Goal: Task Accomplishment & Management: Manage account settings

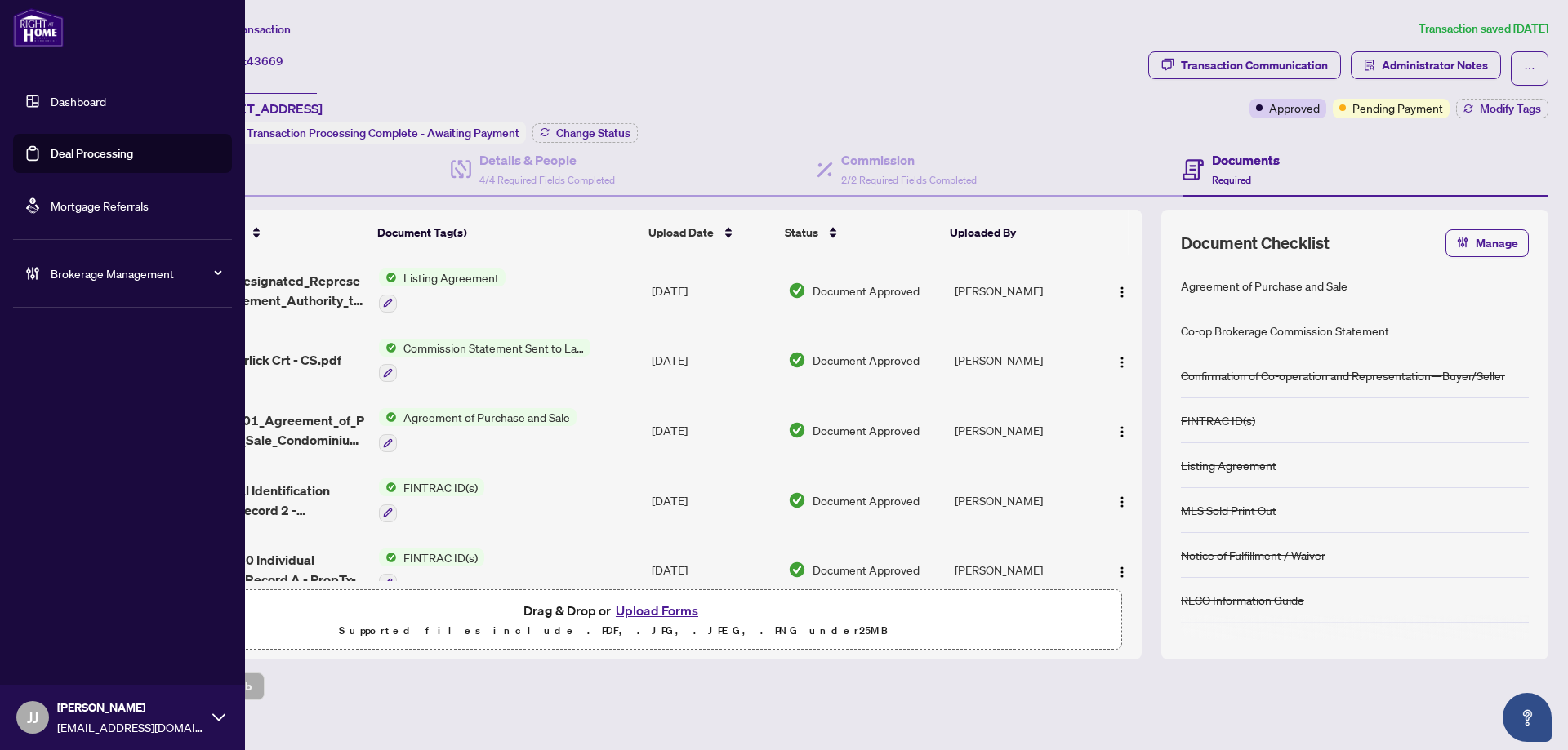
click at [51, 152] on link "Deal Processing" at bounding box center [92, 153] width 83 height 15
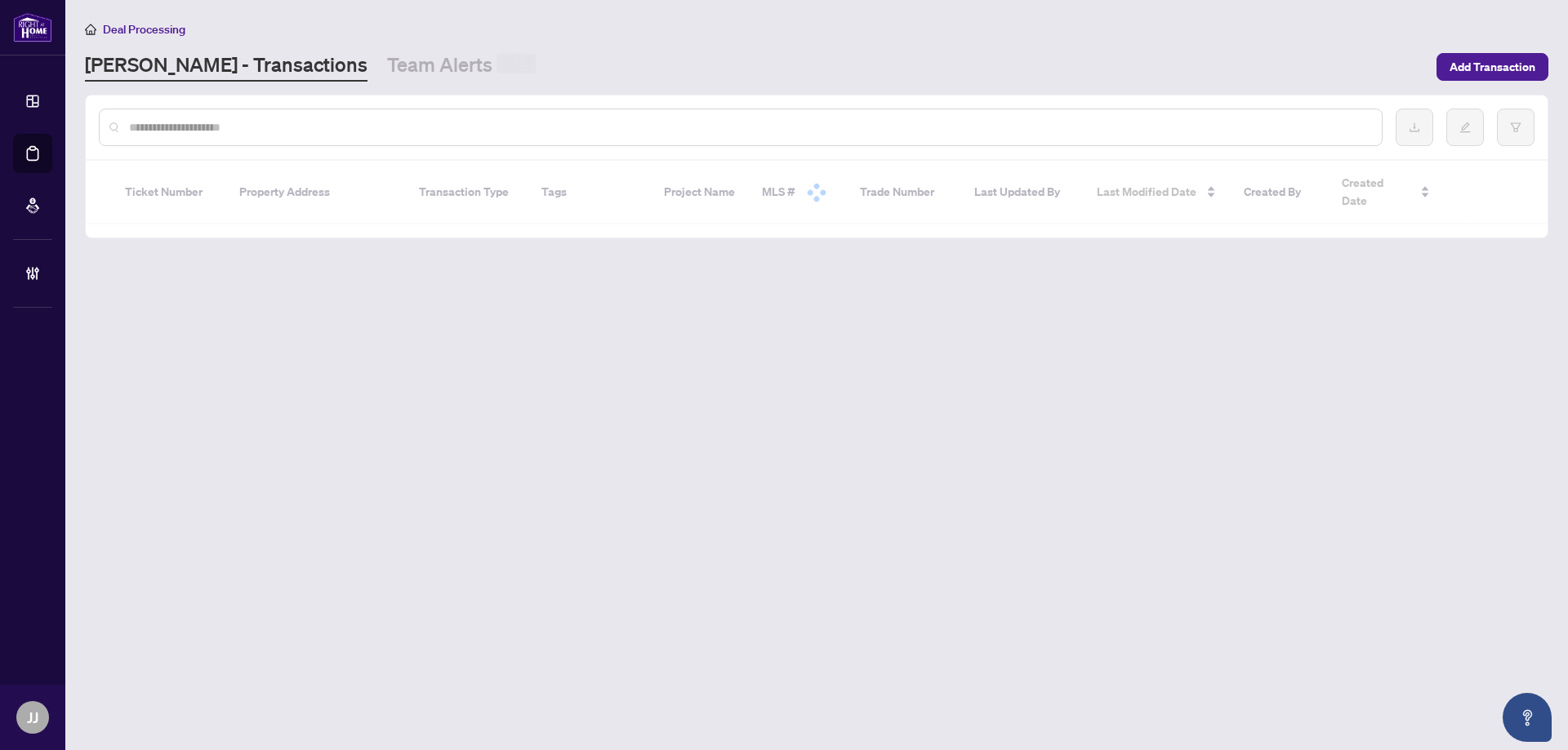
click at [402, 121] on input "text" at bounding box center [749, 127] width 1239 height 18
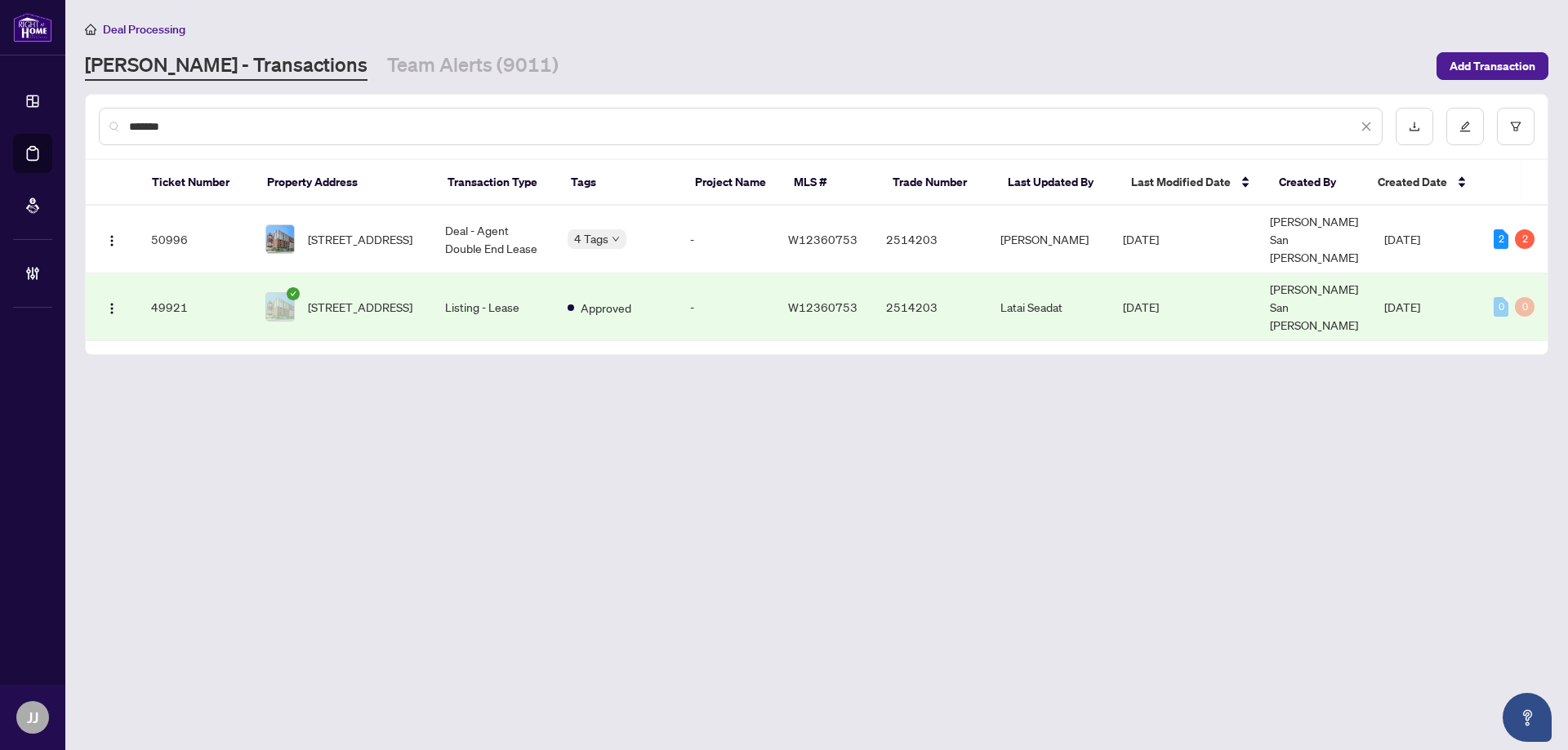
drag, startPoint x: 141, startPoint y: 121, endPoint x: 93, endPoint y: 120, distance: 48.0
click at [93, 120] on div "*******" at bounding box center [817, 126] width 1461 height 64
type input "*******"
click at [497, 230] on td "Deal - Agent Double End Lease" at bounding box center [493, 239] width 123 height 68
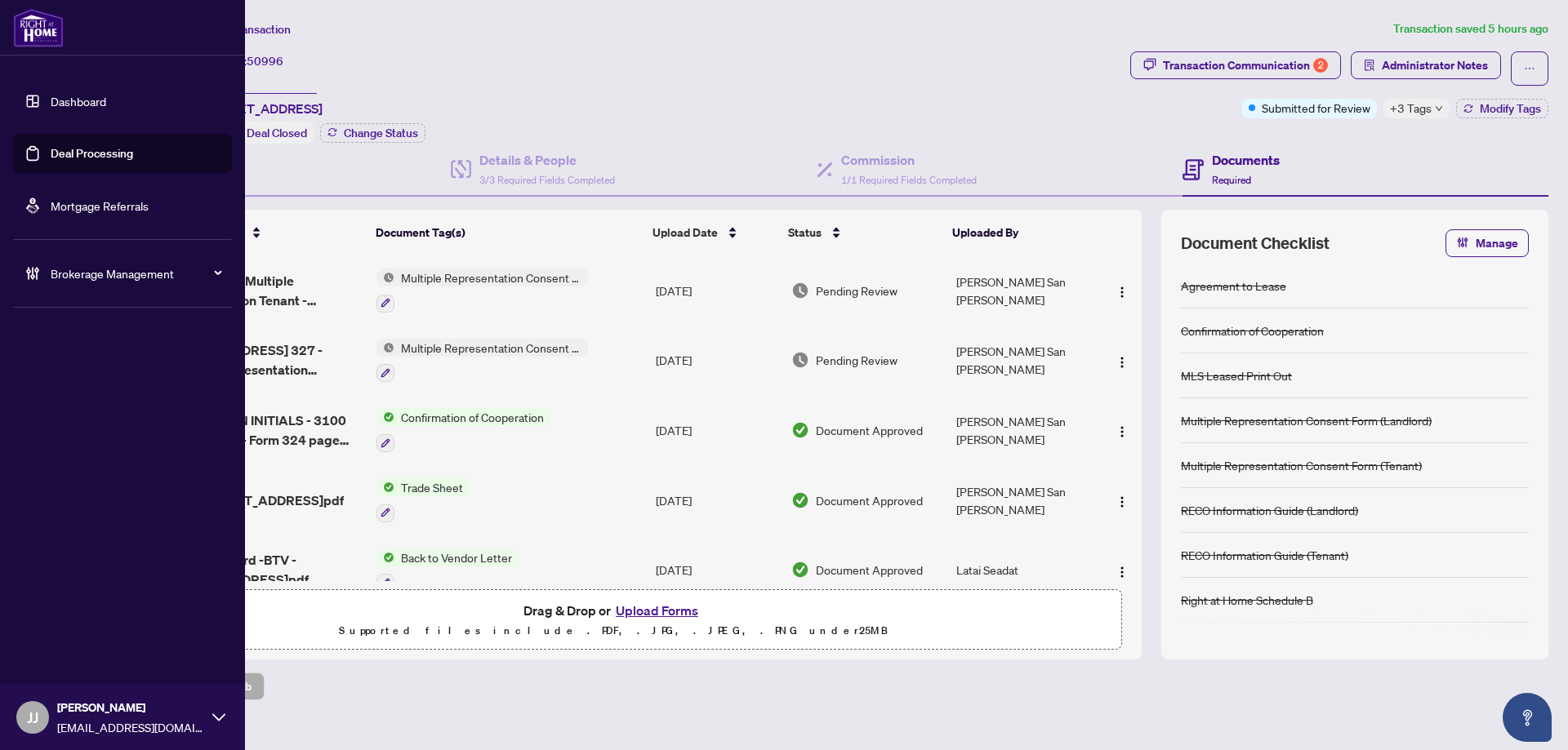
drag, startPoint x: 51, startPoint y: 156, endPoint x: 219, endPoint y: 141, distance: 168.7
click at [51, 156] on link "Deal Processing" at bounding box center [92, 153] width 83 height 15
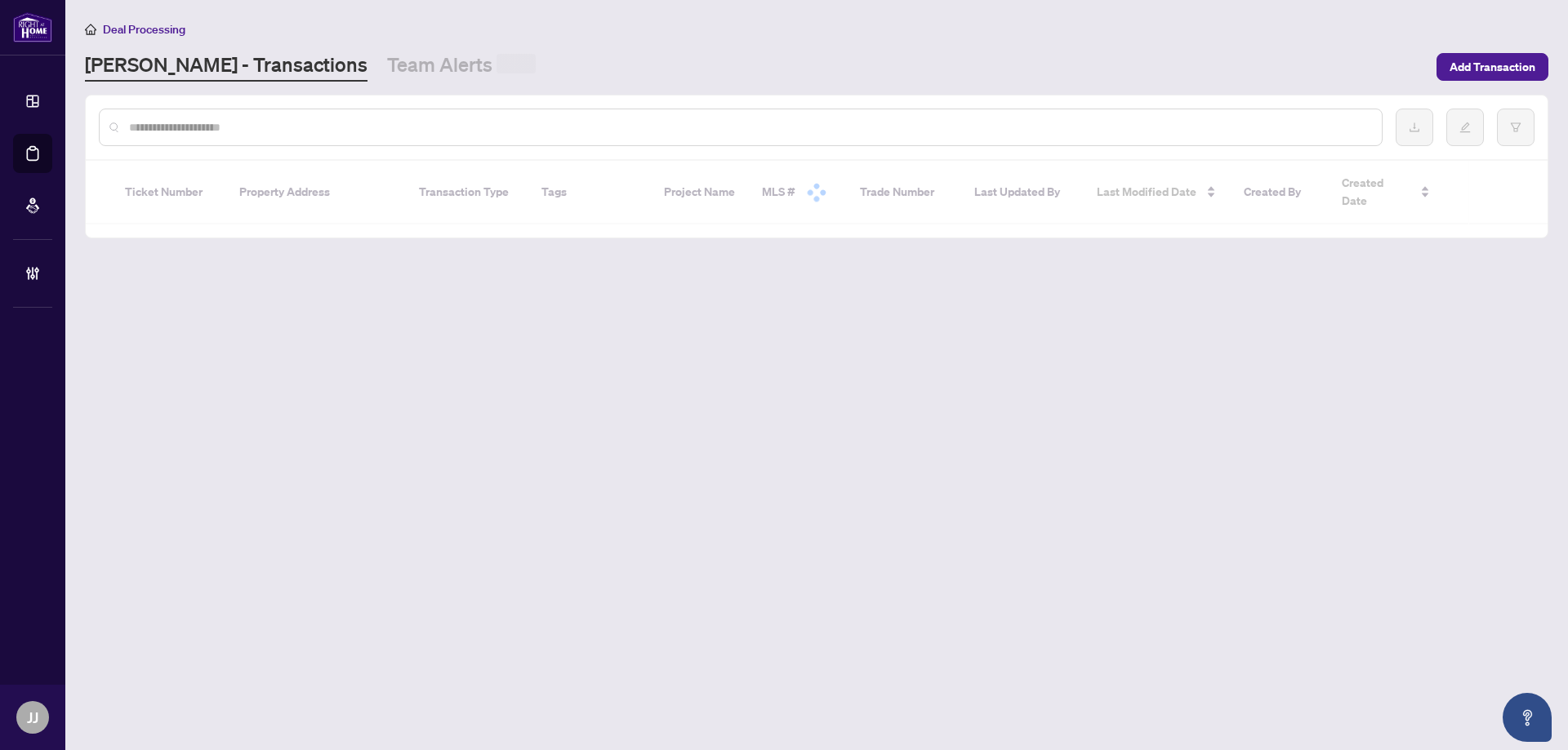
click at [350, 131] on input "text" at bounding box center [749, 127] width 1239 height 18
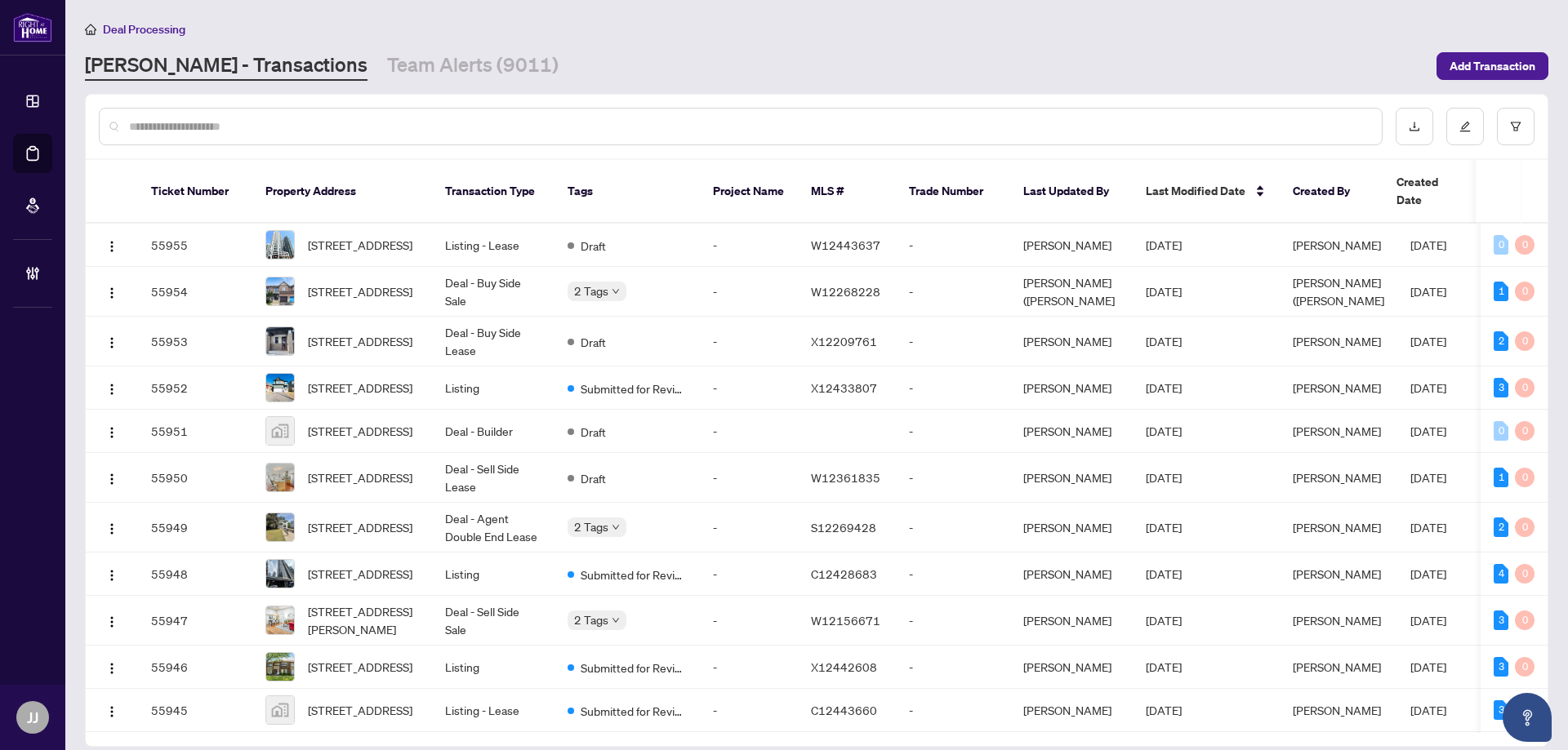
click at [256, 120] on input "text" at bounding box center [749, 127] width 1239 height 18
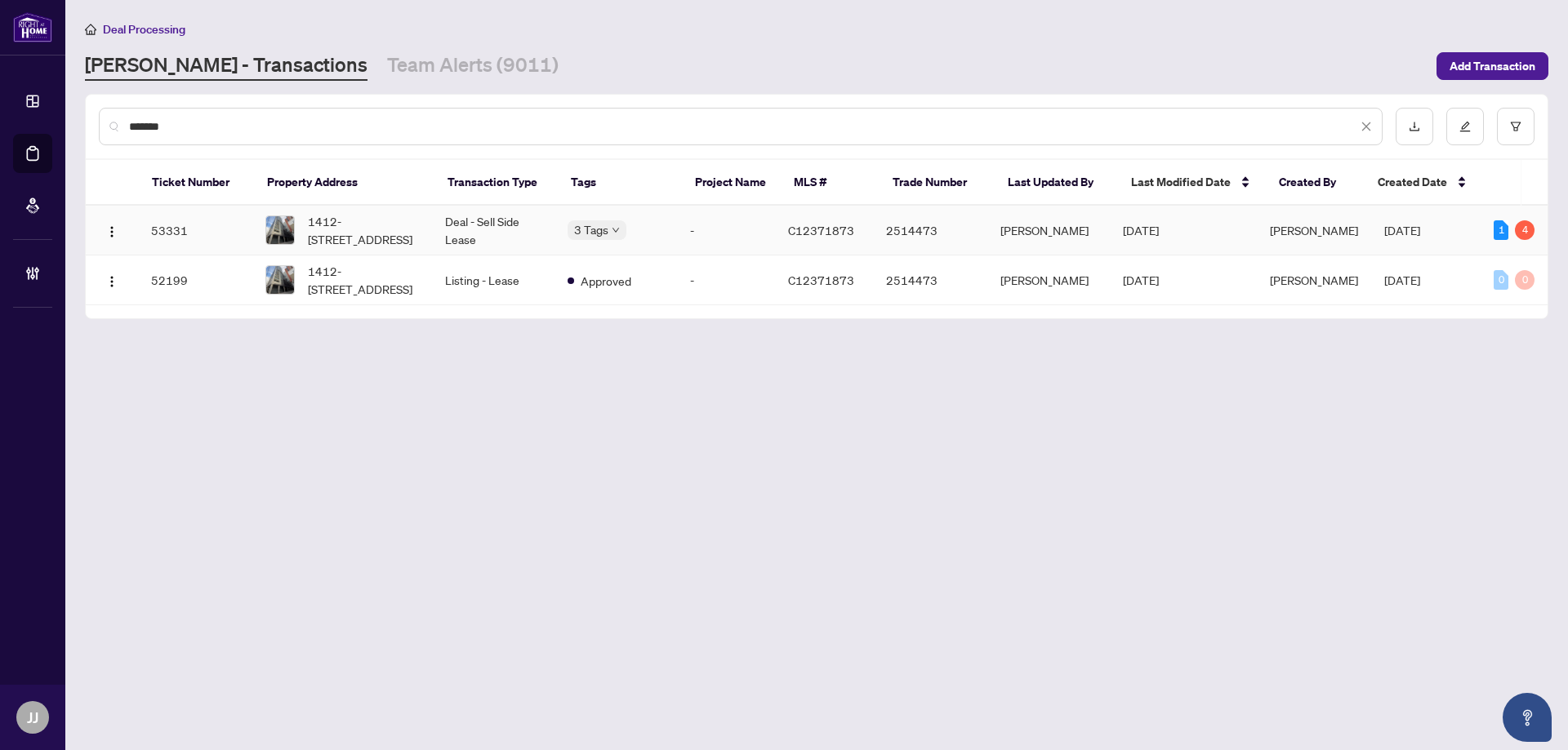
type input "*******"
click at [418, 214] on span "1412-295 Adelaide St, Toronto, Ontario M5V 0L4, Canada" at bounding box center [364, 229] width 111 height 36
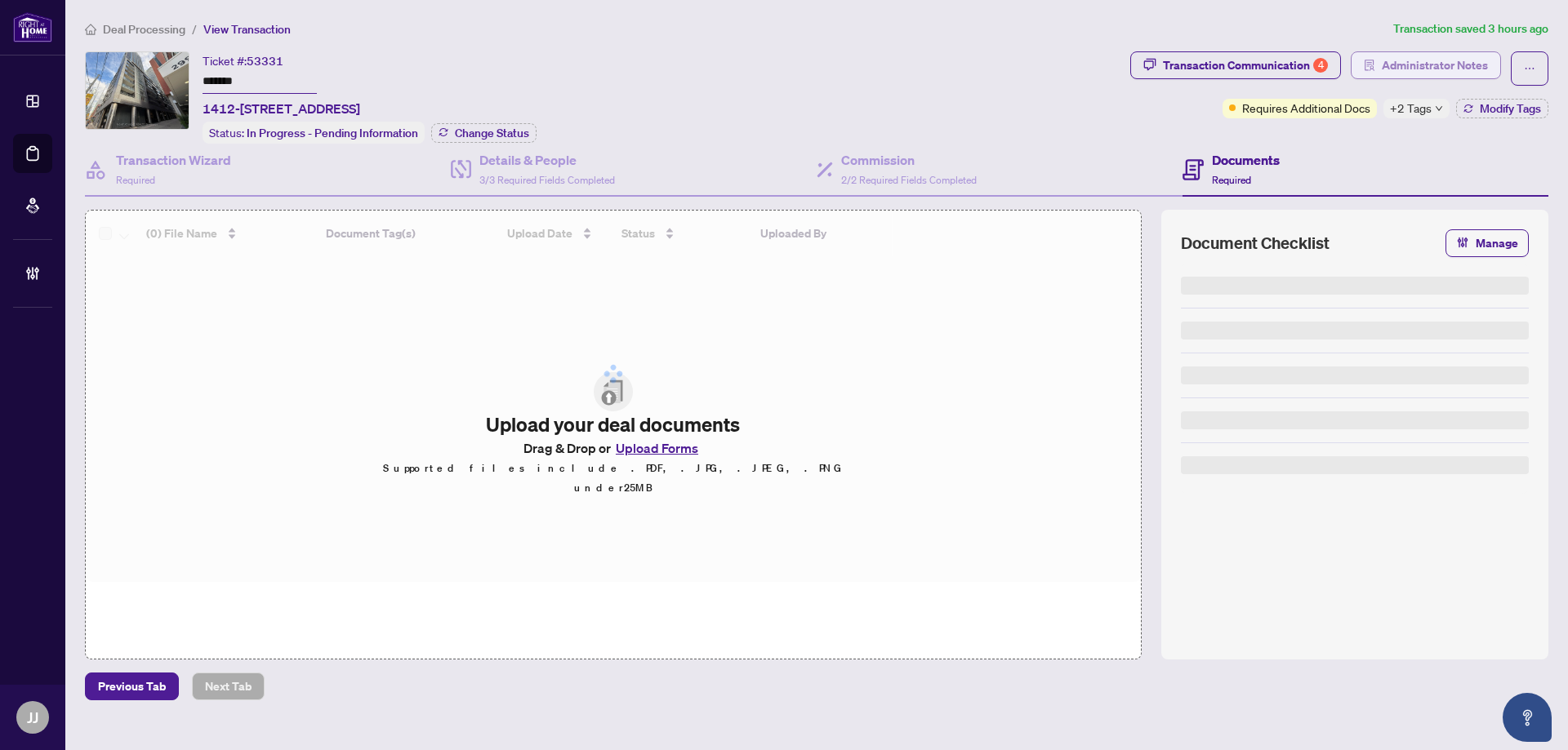
click at [1406, 46] on div "Deal Processing / View Transaction Transaction saved 3 hours ago Ticket #: 5333…" at bounding box center [817, 360] width 1476 height 680
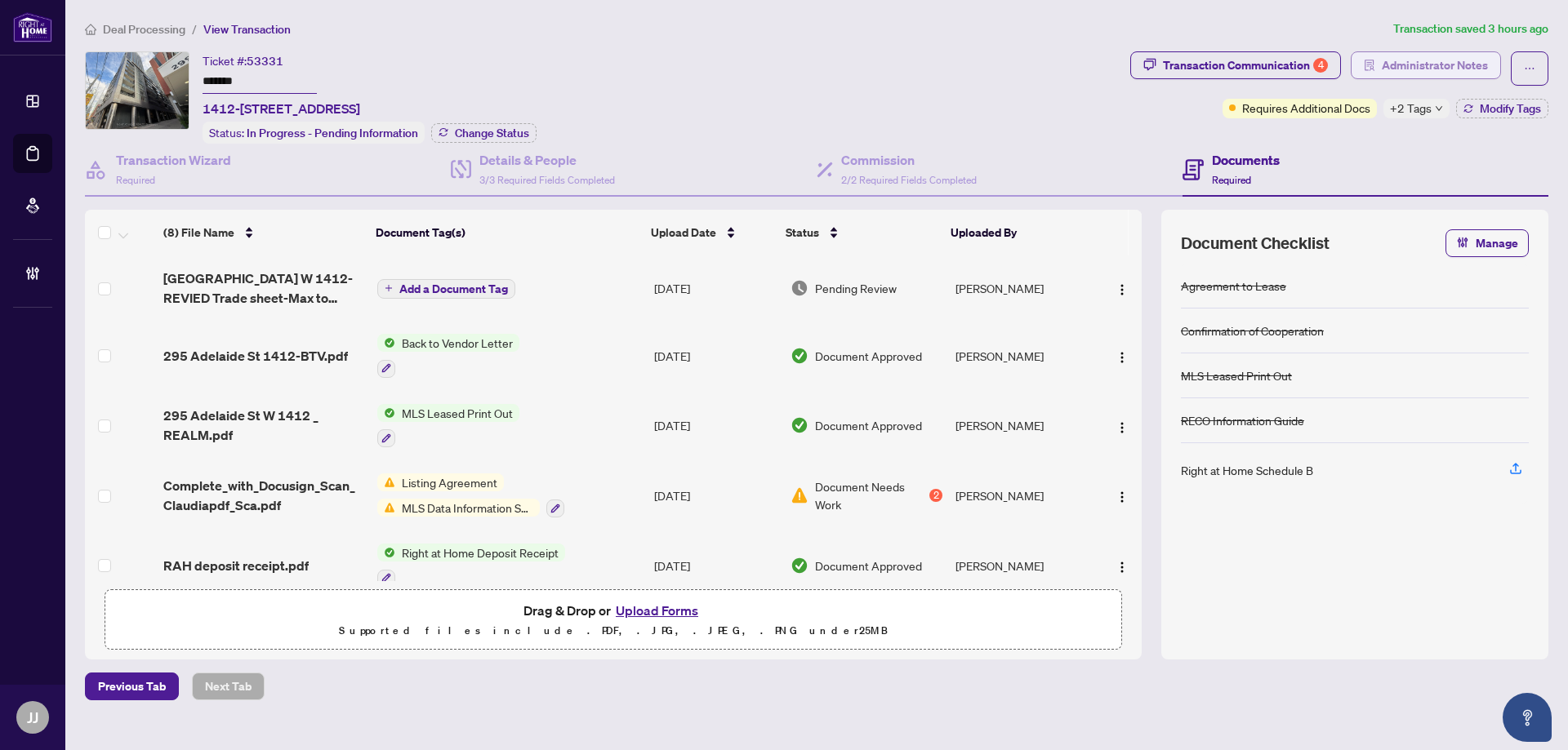
click at [1406, 67] on span "Administrator Notes" at bounding box center [1435, 65] width 106 height 26
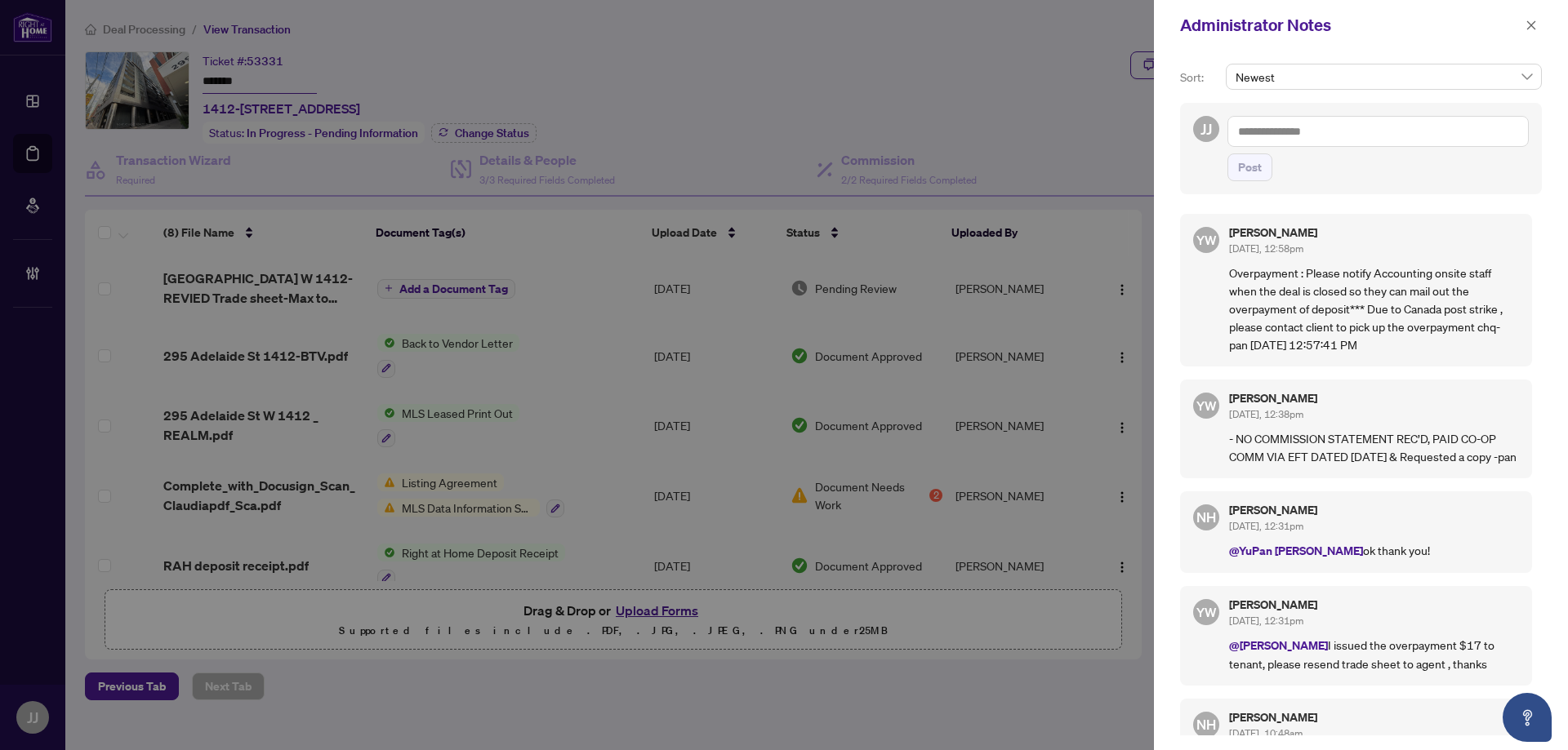
drag, startPoint x: 1527, startPoint y: 29, endPoint x: 1088, endPoint y: 300, distance: 515.9
click at [1527, 27] on icon "close" at bounding box center [1531, 26] width 12 height 12
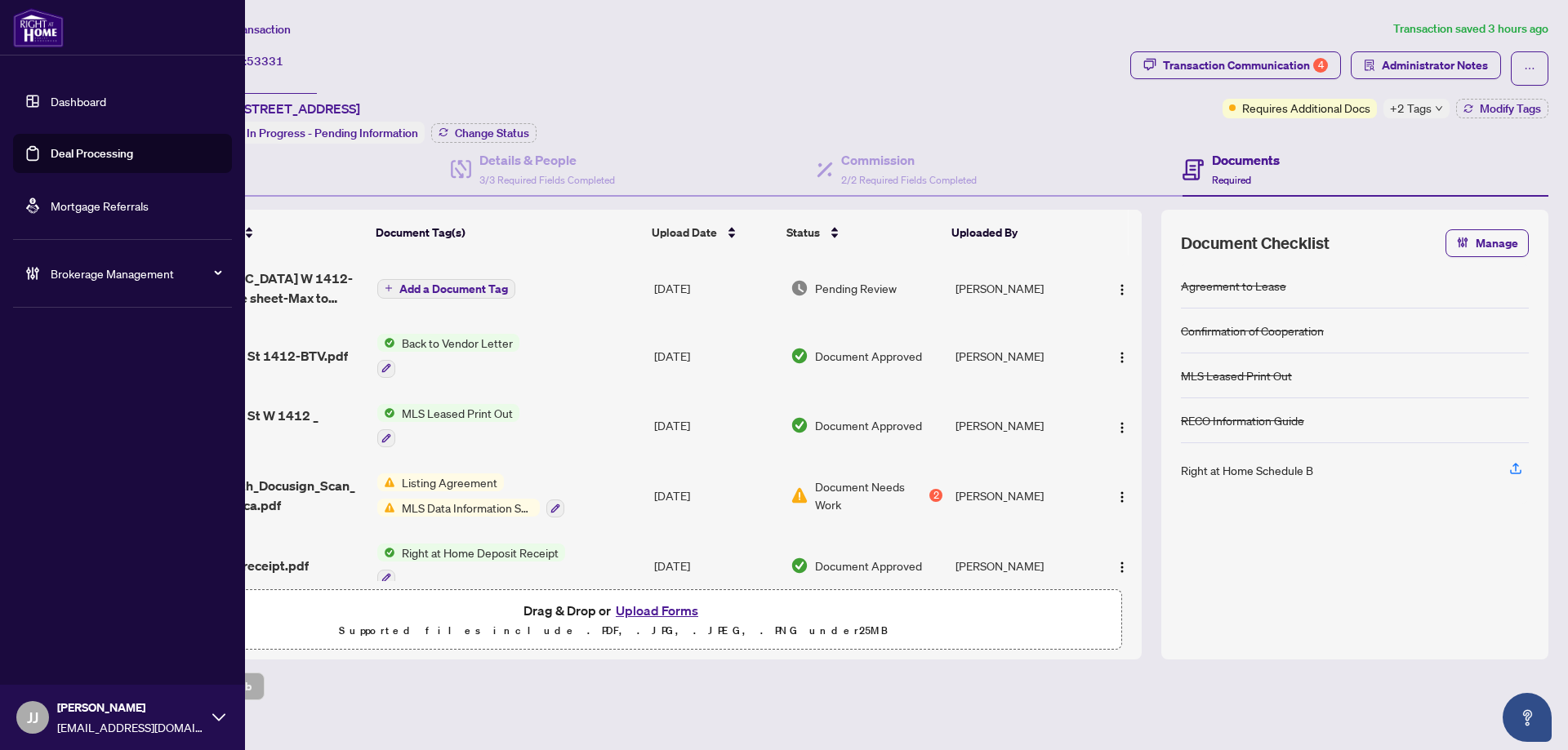
click at [51, 158] on link "Deal Processing" at bounding box center [92, 153] width 83 height 15
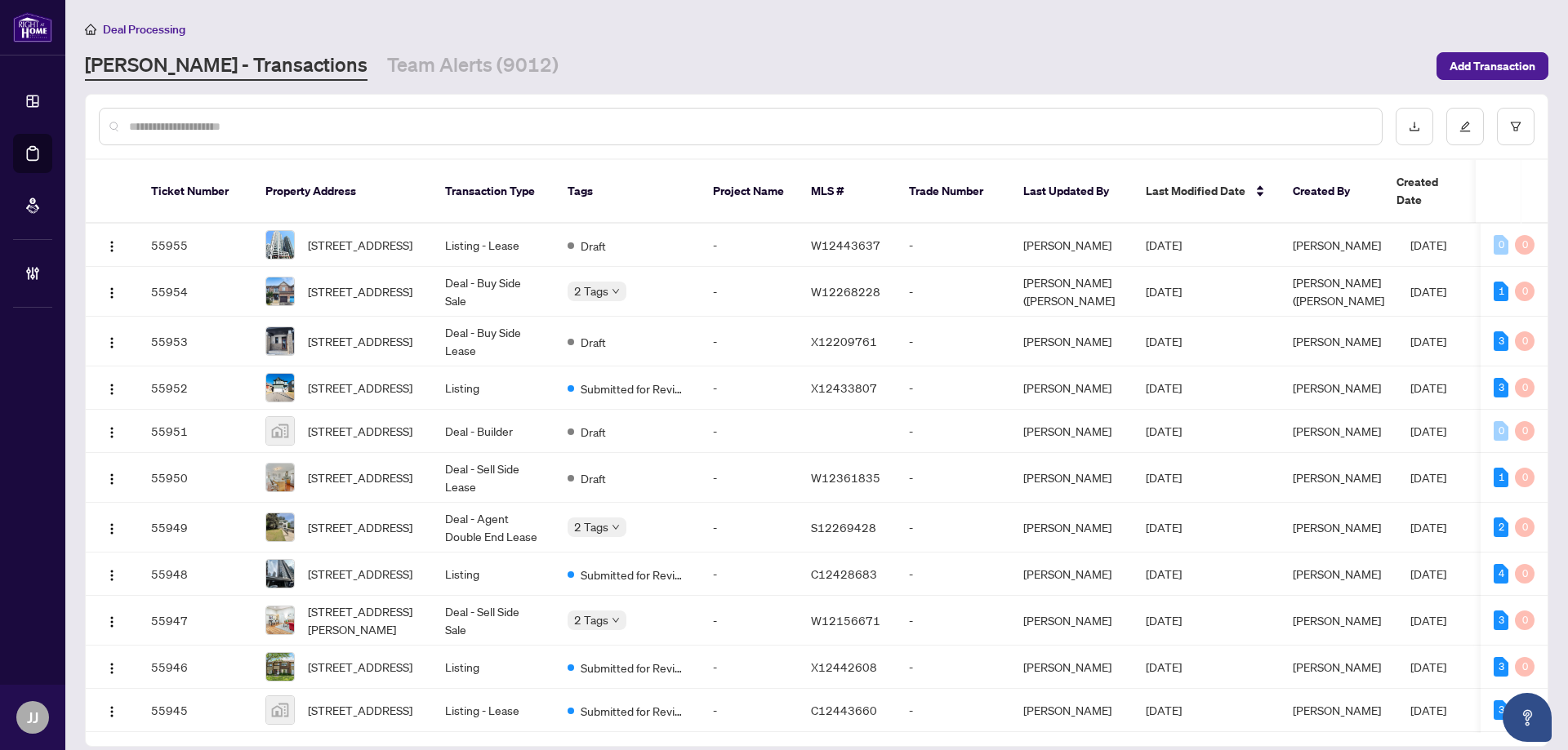
click at [1490, 11] on main "Deal Processing RAHR - Transactions Team Alerts (9012) Add Transaction Ticket N…" at bounding box center [817, 375] width 1503 height 750
click at [157, 118] on input "text" at bounding box center [749, 127] width 1239 height 18
drag, startPoint x: 161, startPoint y: 119, endPoint x: 163, endPoint y: 128, distance: 9.2
click at [161, 119] on input "text" at bounding box center [749, 127] width 1239 height 18
click at [191, 114] on div at bounding box center [741, 126] width 1284 height 37
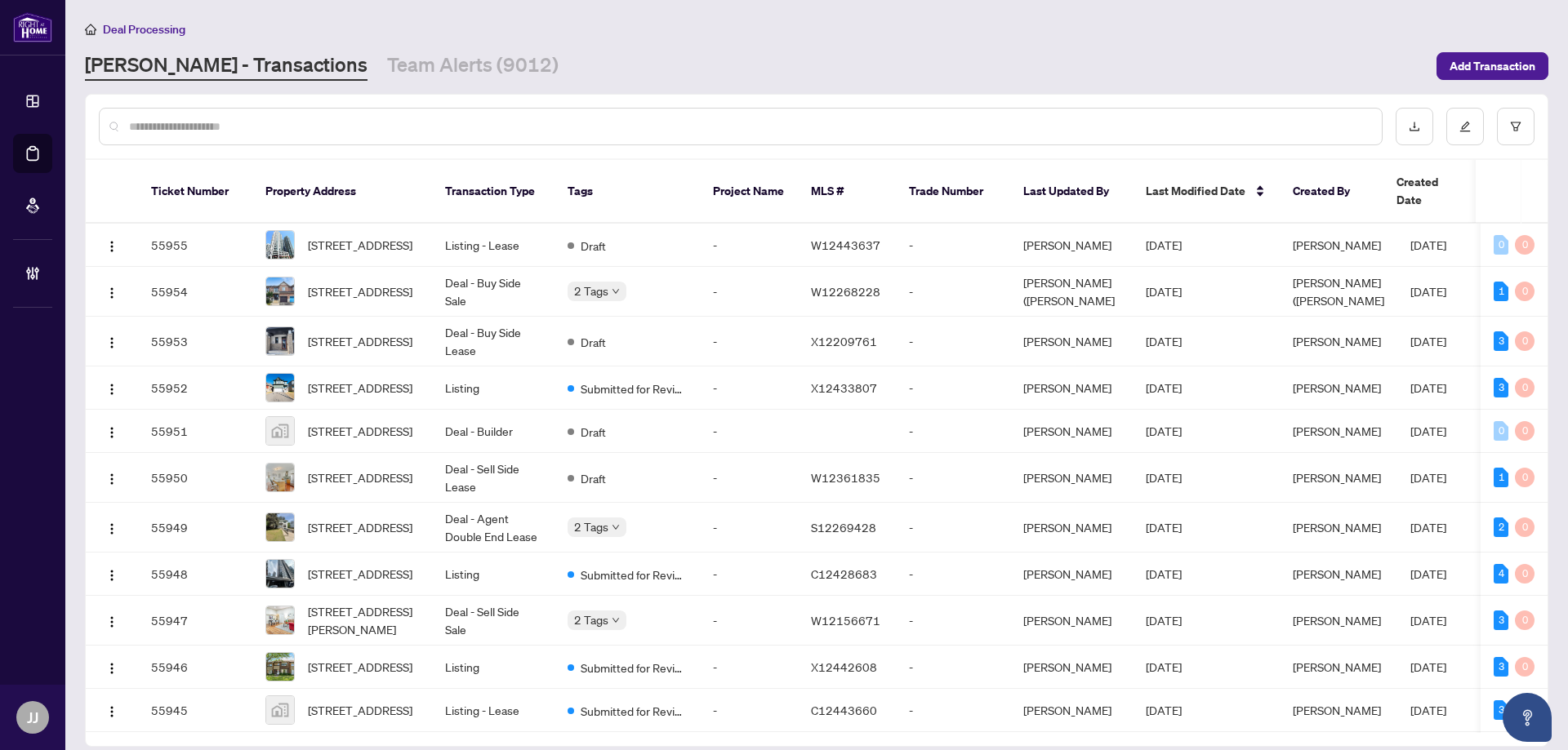
click at [797, 132] on input "text" at bounding box center [749, 127] width 1239 height 18
drag, startPoint x: 822, startPoint y: 272, endPoint x: 314, endPoint y: 121, distance: 530.0
drag, startPoint x: 314, startPoint y: 121, endPoint x: 306, endPoint y: 128, distance: 10.6
paste input "**********"
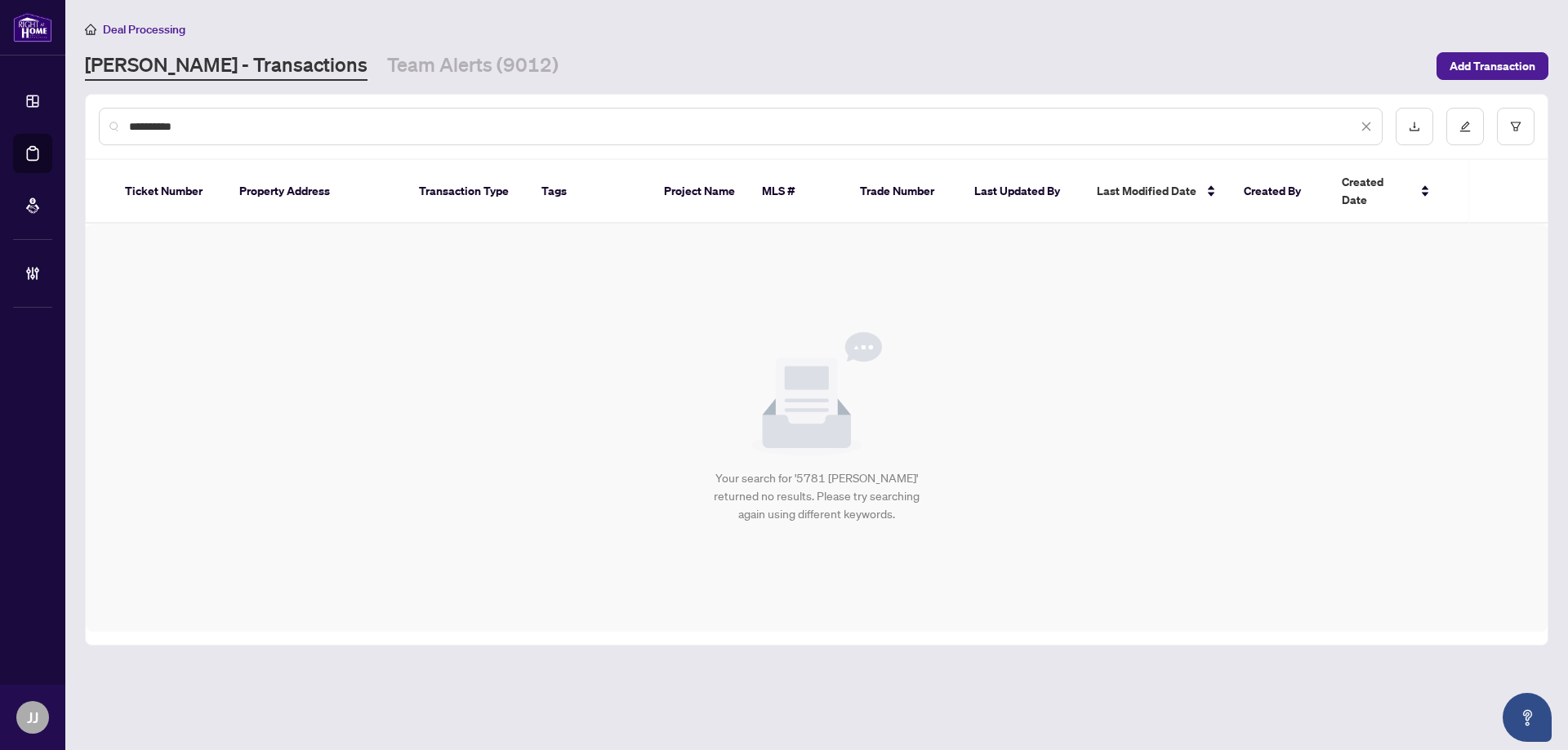
click at [207, 127] on input "**********" at bounding box center [743, 127] width 1228 height 18
drag, startPoint x: 200, startPoint y: 130, endPoint x: 141, endPoint y: 147, distance: 61.4
click at [92, 128] on div "**********" at bounding box center [817, 126] width 1461 height 64
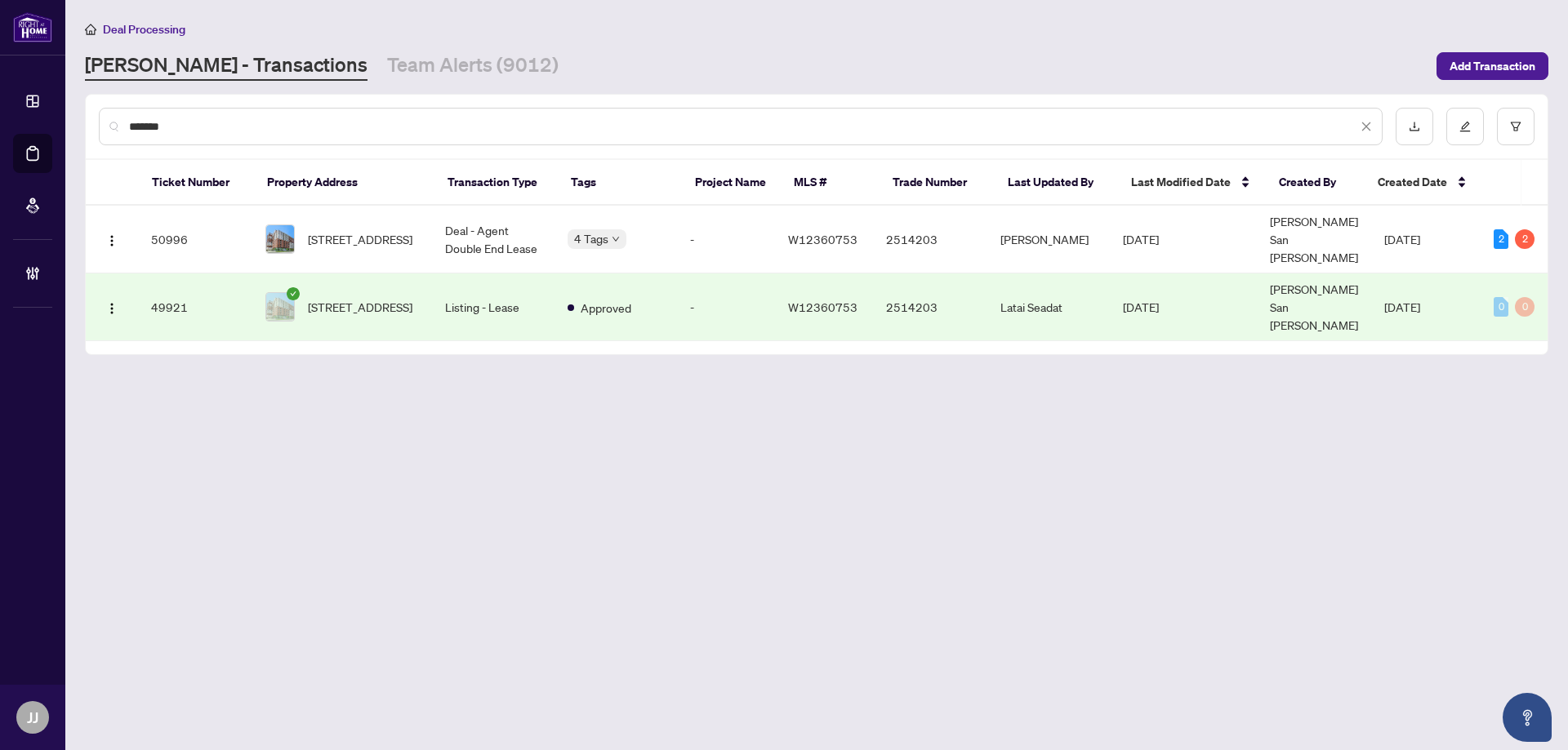
drag, startPoint x: 241, startPoint y: 130, endPoint x: 0, endPoint y: 91, distance: 244.1
click at [0, 91] on div "Dashboard Deal Processing Mortgage Referrals Brokerage Management JJ Jamila Joh…" at bounding box center [784, 375] width 1568 height 750
type input "*******"
click at [519, 233] on td "Deal - Agent Double End Lease" at bounding box center [493, 239] width 123 height 68
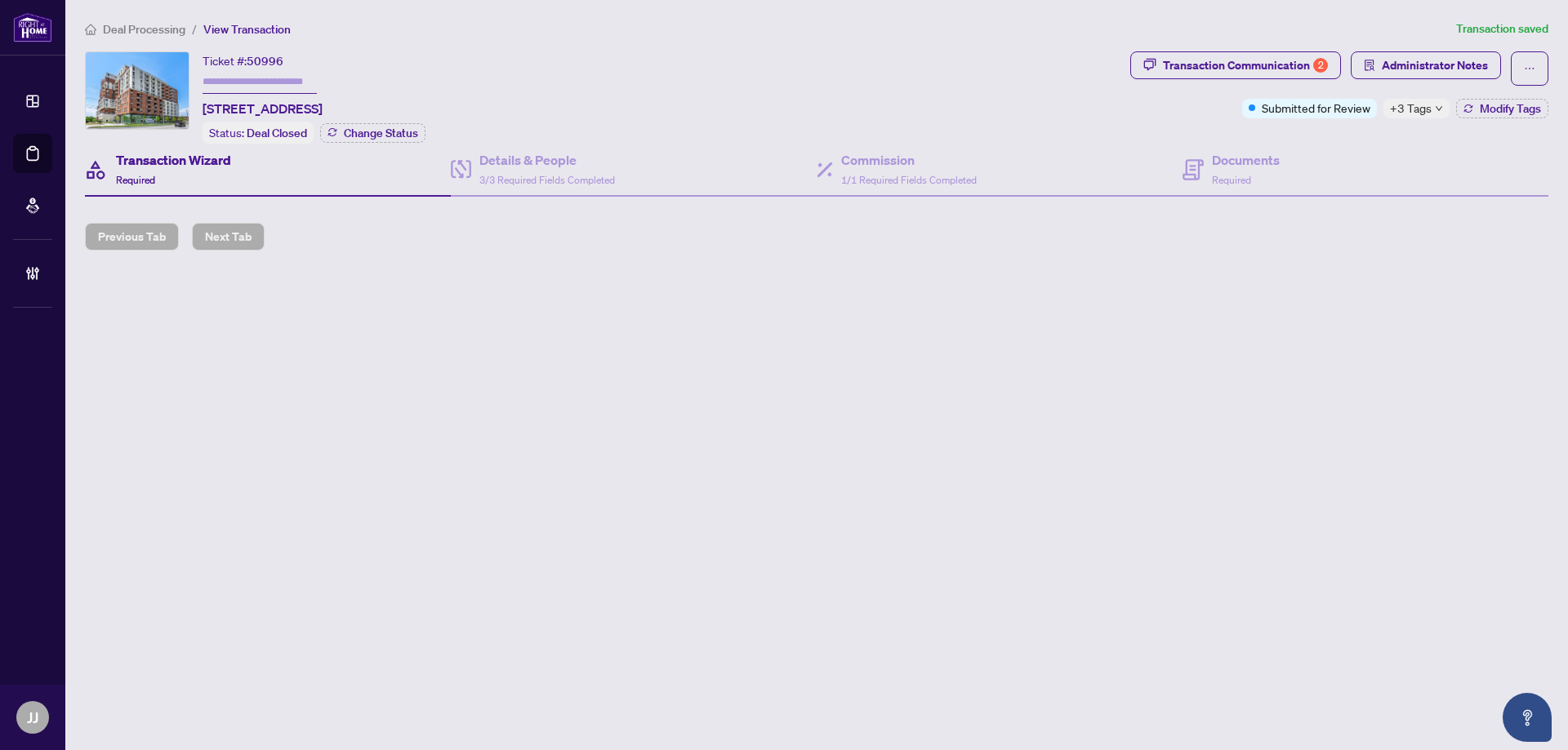
type input "*******"
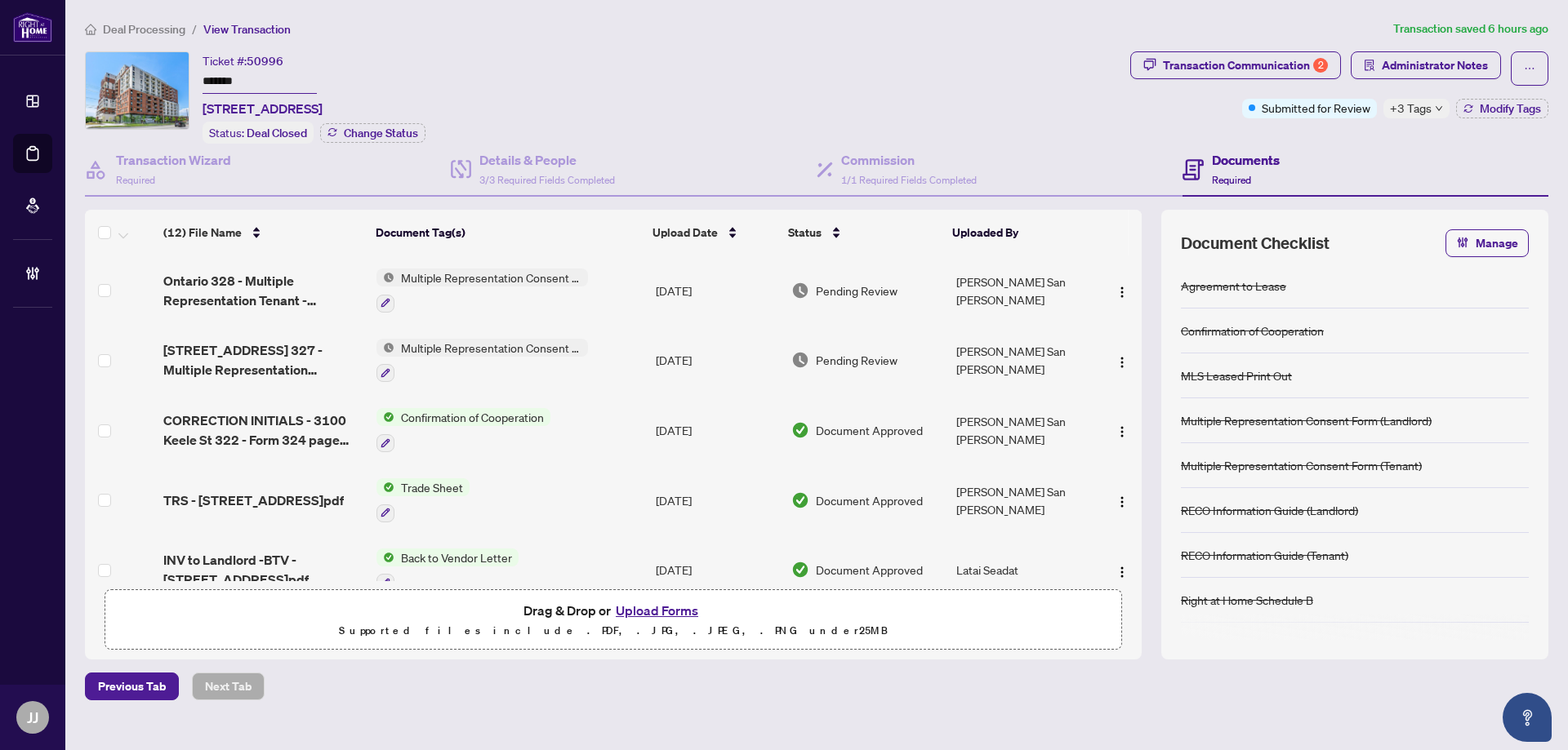
click at [382, 36] on div "Deal Processing / View Transaction Transaction saved 6 hours ago Ticket #: 5099…" at bounding box center [817, 360] width 1476 height 680
click at [1374, 82] on span "Administrator Notes" at bounding box center [1425, 68] width 150 height 34
click at [1406, 62] on span "Administrator Notes" at bounding box center [1435, 65] width 106 height 26
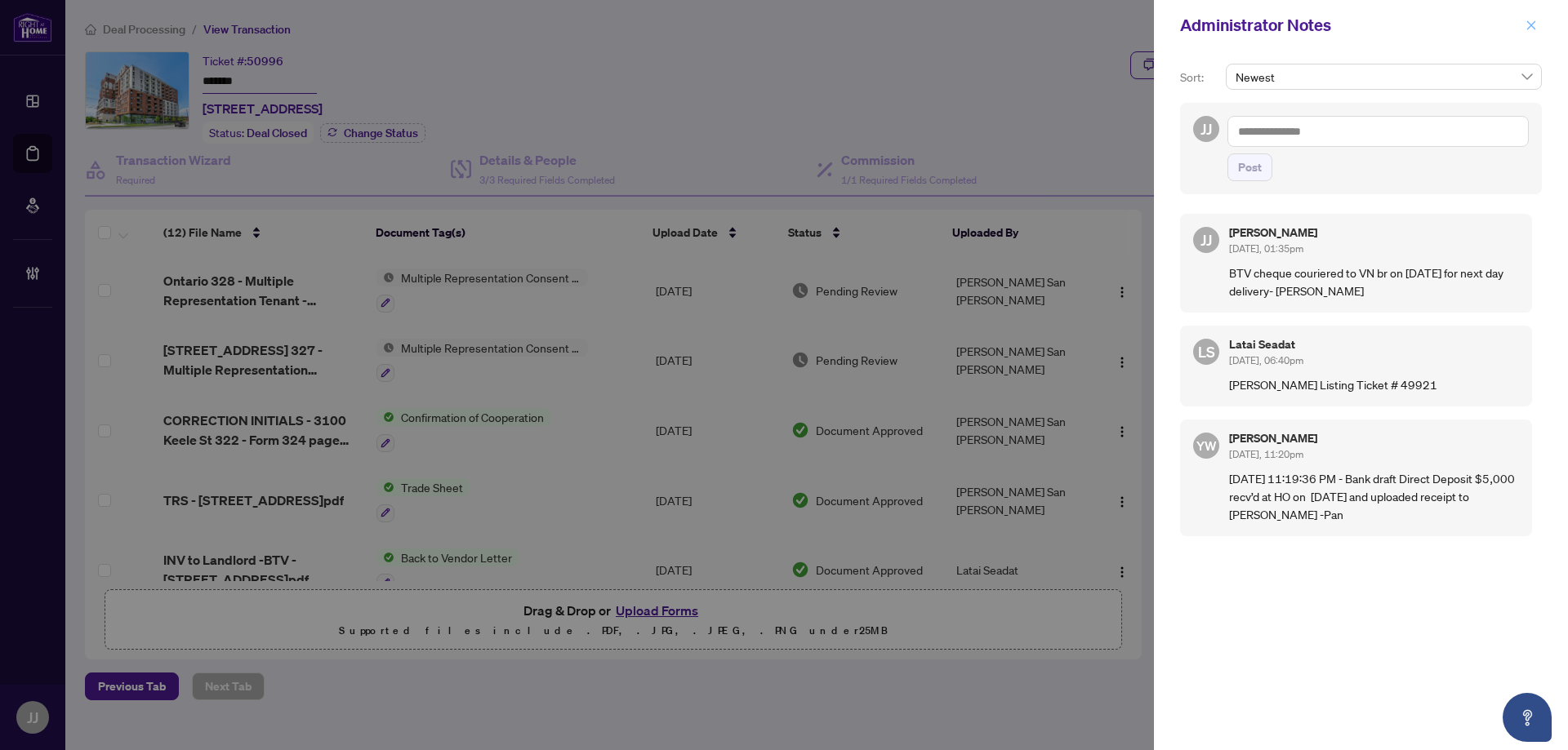
click at [1527, 17] on span "button" at bounding box center [1531, 26] width 12 height 26
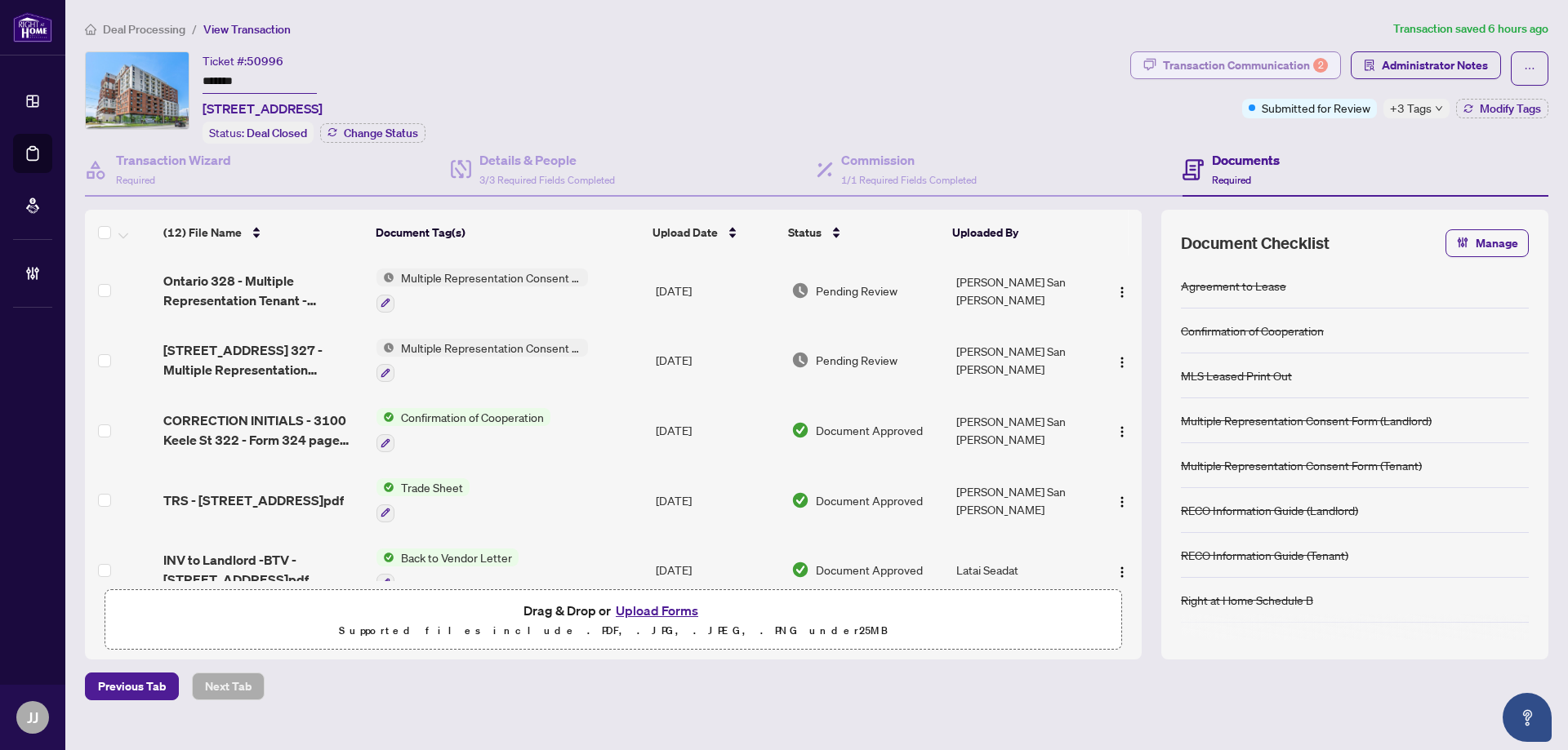
click at [1302, 55] on div "Transaction Communication 2" at bounding box center [1245, 65] width 165 height 26
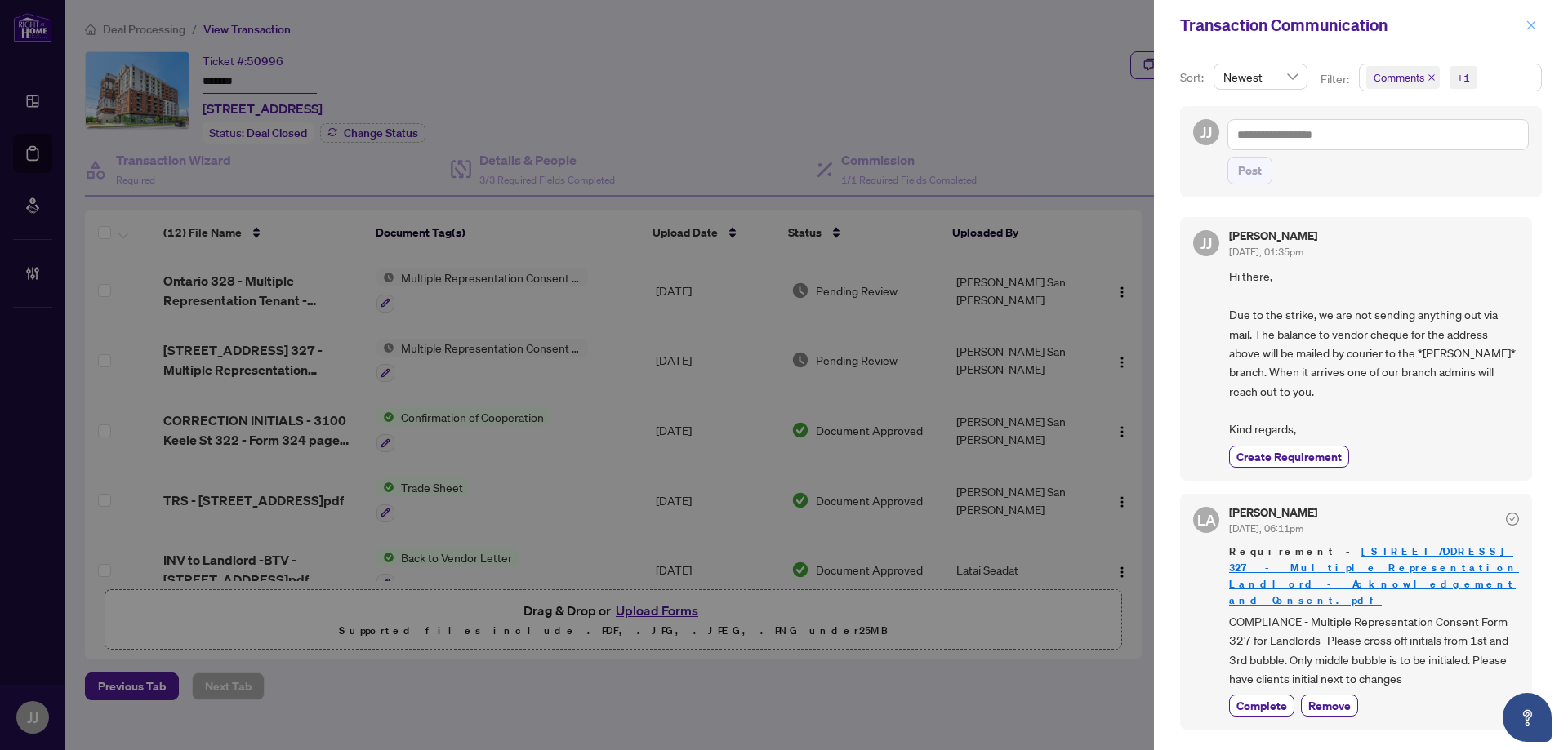
click at [1527, 23] on icon "close" at bounding box center [1531, 25] width 9 height 9
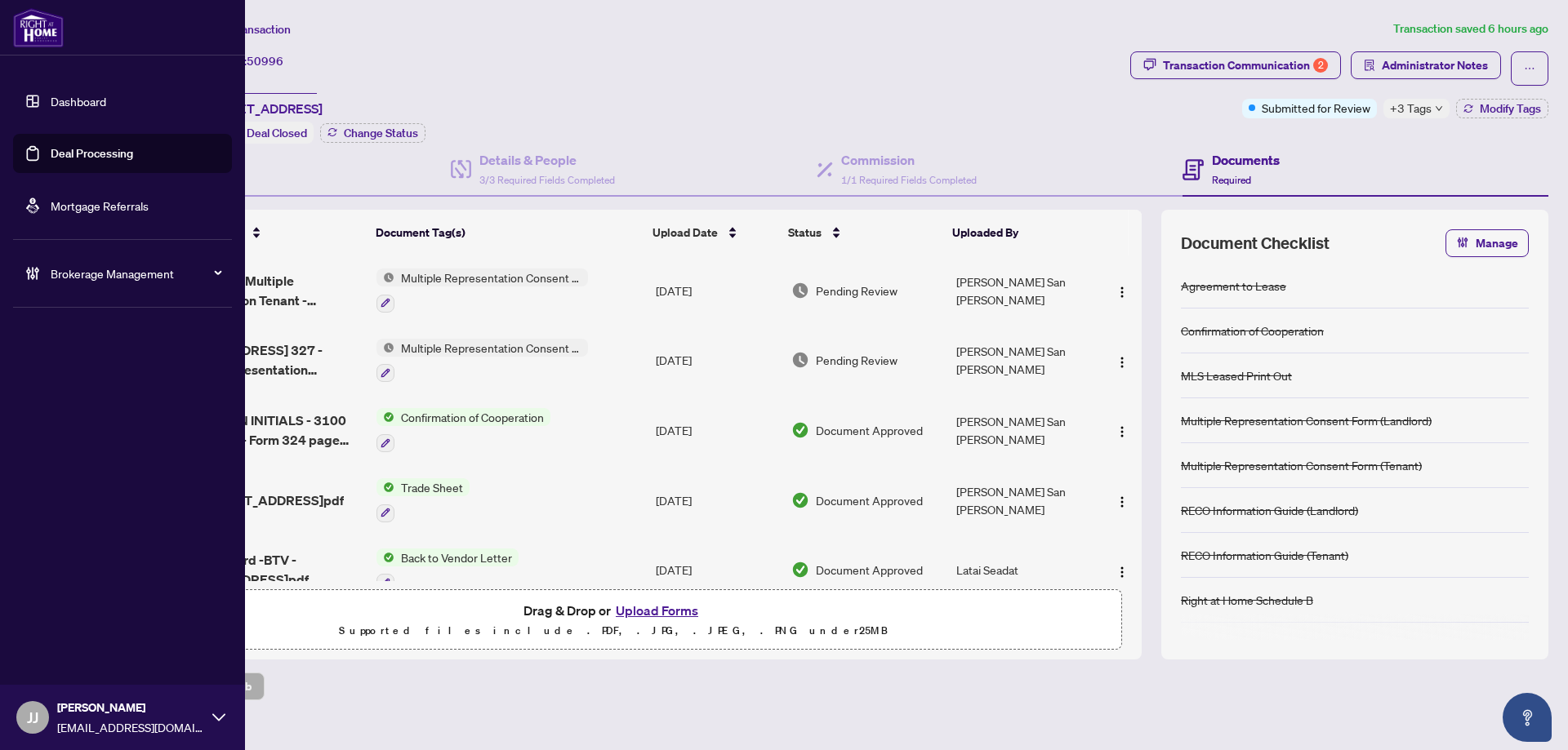
click at [60, 154] on link "Deal Processing" at bounding box center [92, 153] width 83 height 15
